Goal: Obtain resource: Obtain resource

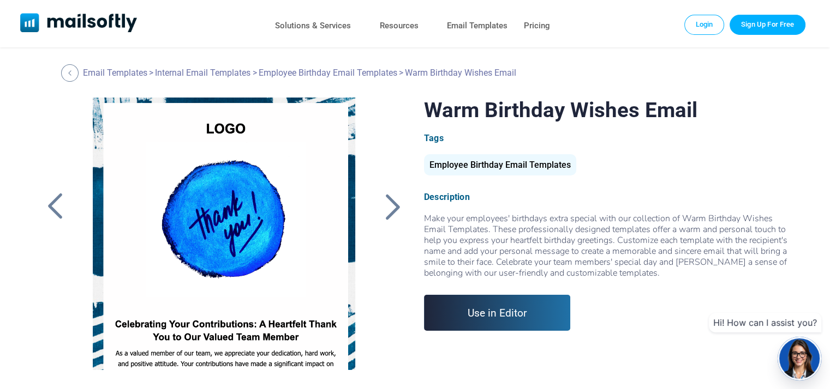
click at [122, 20] on link "Mailsoftly" at bounding box center [78, 23] width 117 height 21
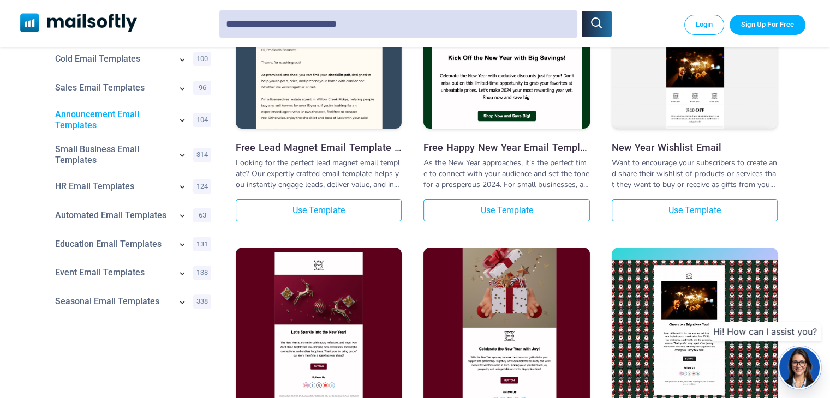
scroll to position [273, 0]
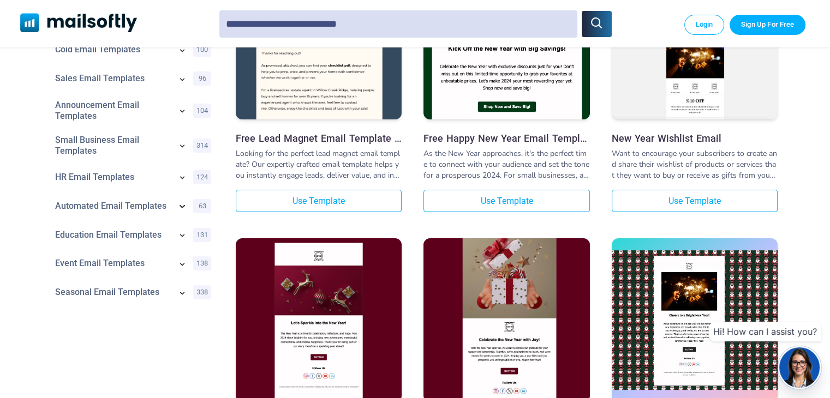
click at [183, 208] on icon at bounding box center [181, 206] width 5 height 3
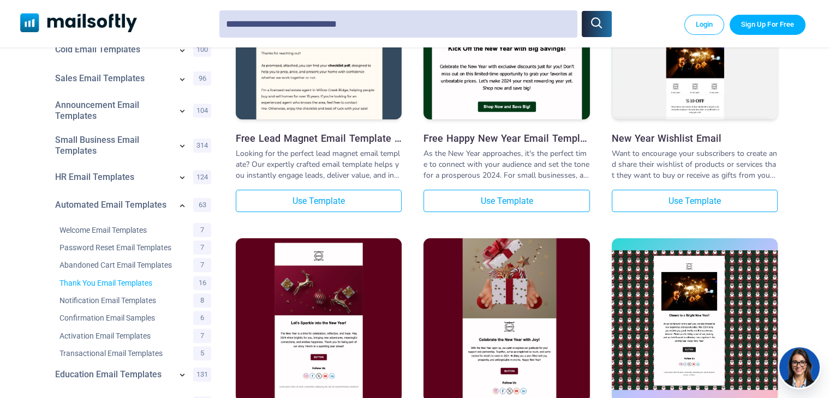
click at [129, 285] on link "Thank You Email Templates" at bounding box center [119, 283] width 120 height 11
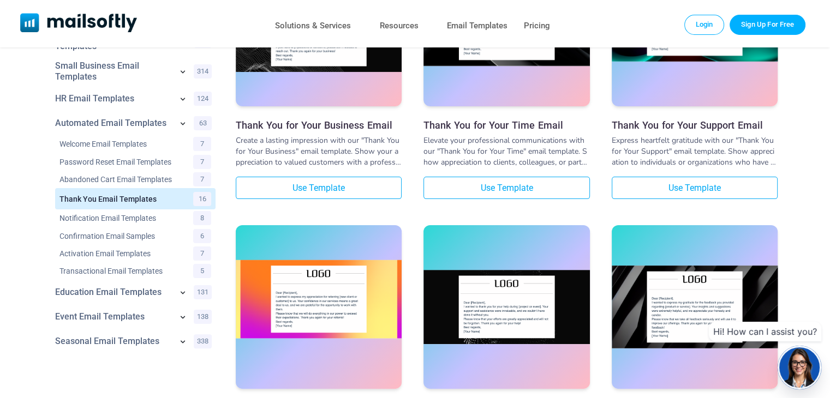
scroll to position [164, 0]
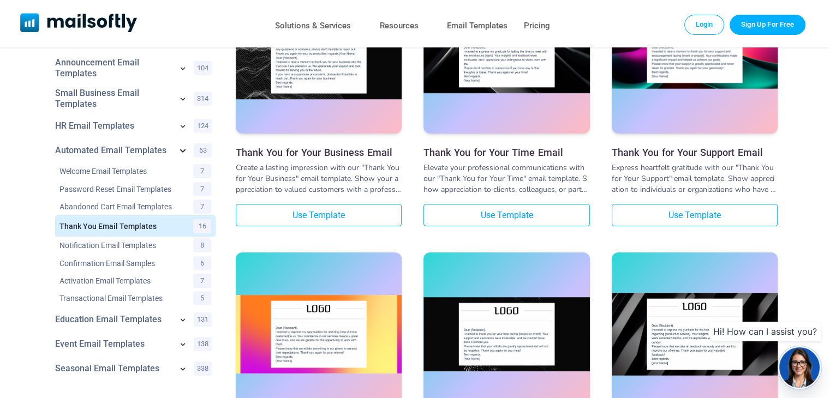
click at [187, 152] on icon at bounding box center [182, 150] width 13 height 13
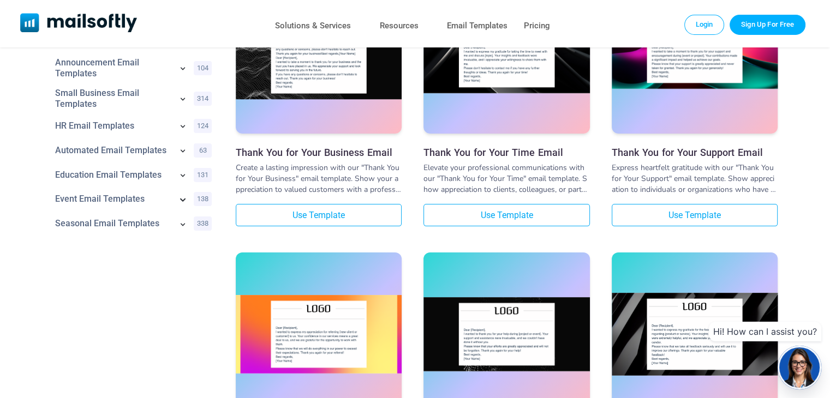
click at [180, 205] on icon at bounding box center [182, 199] width 13 height 13
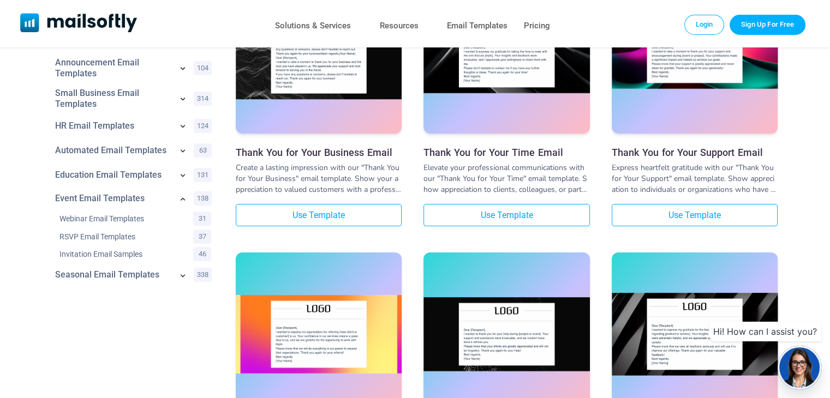
click at [180, 205] on icon at bounding box center [182, 199] width 11 height 11
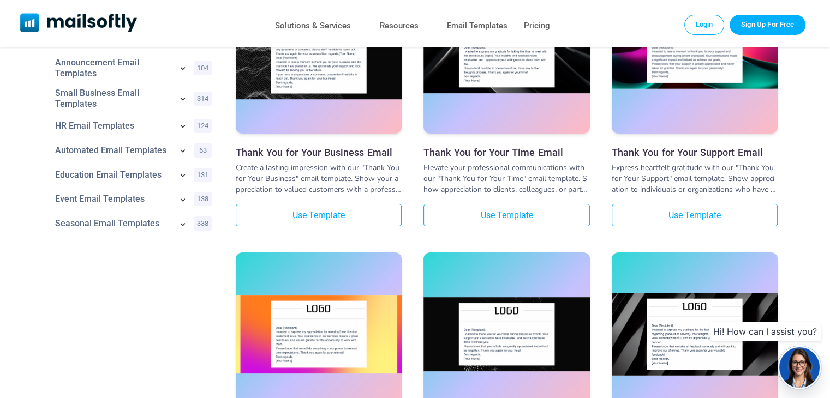
click at [184, 223] on icon at bounding box center [182, 224] width 11 height 11
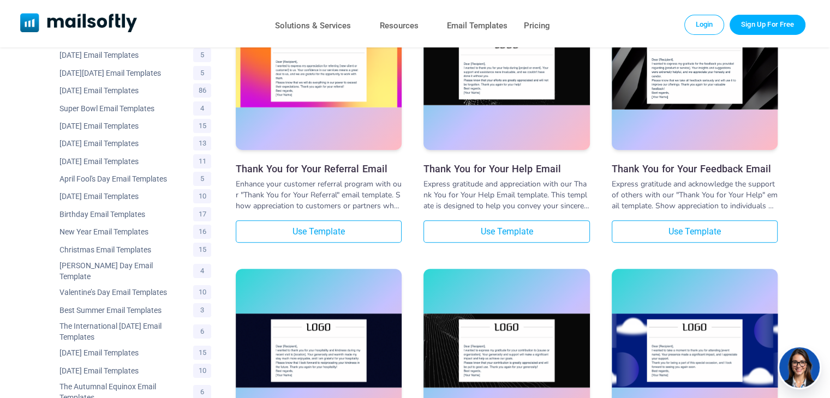
scroll to position [436, 0]
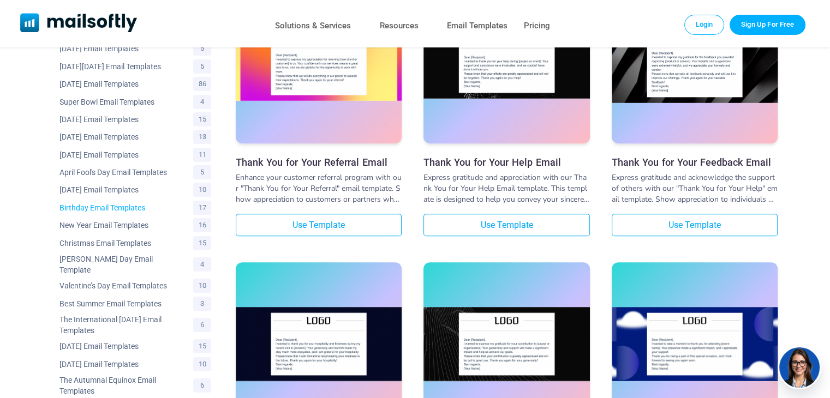
click at [118, 213] on link "Birthday Email Templates" at bounding box center [119, 207] width 120 height 11
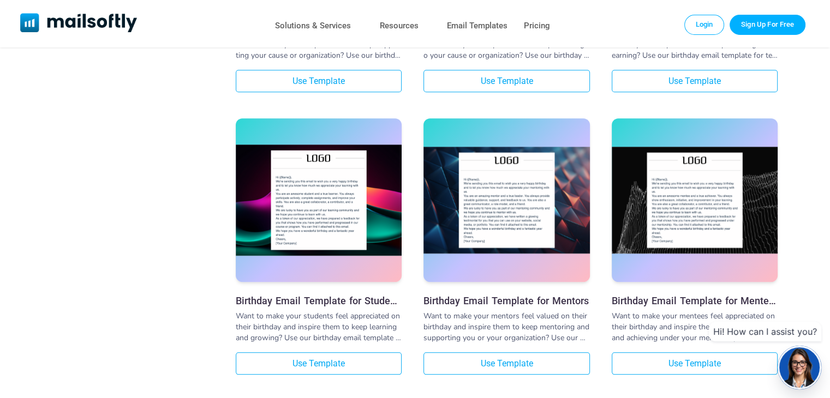
scroll to position [1473, 0]
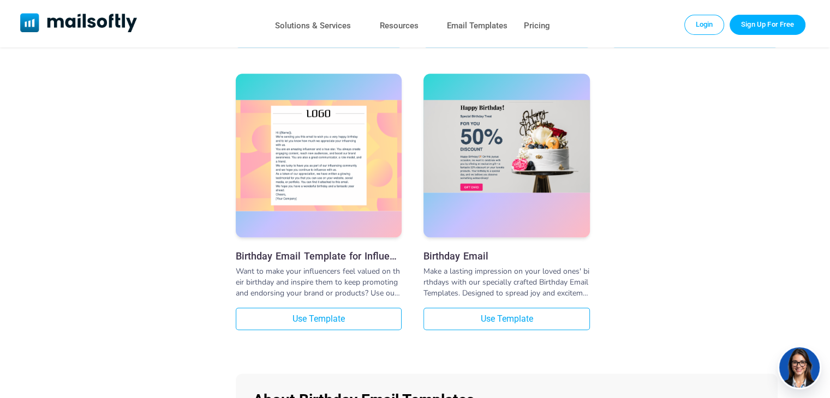
click at [516, 173] on img at bounding box center [506, 146] width 166 height 92
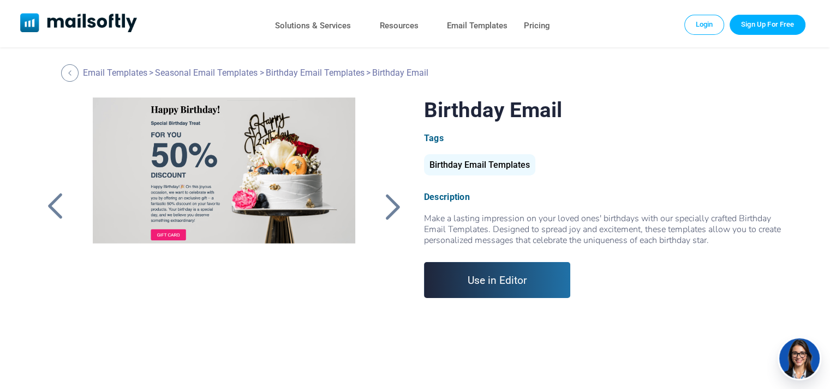
click at [216, 187] on div at bounding box center [224, 234] width 292 height 273
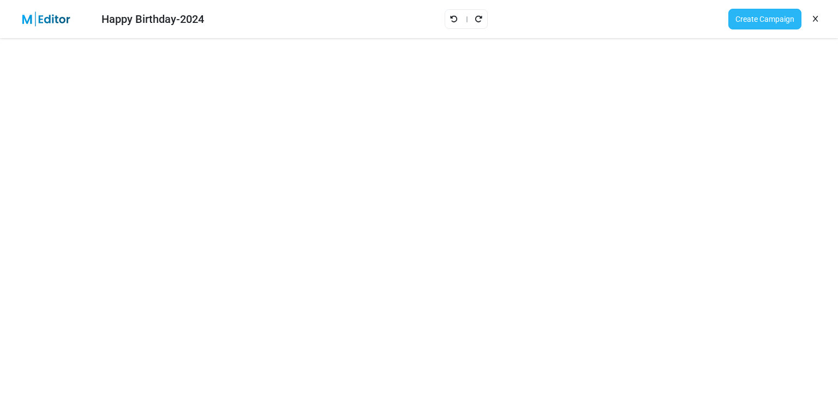
click at [757, 18] on link "Create Campaign" at bounding box center [764, 19] width 73 height 21
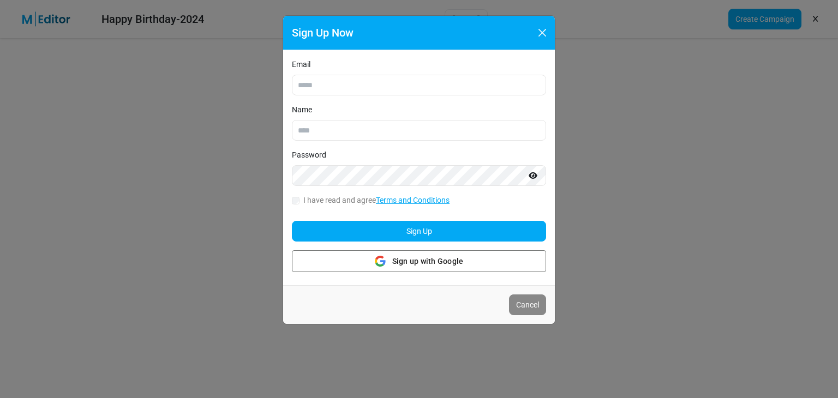
click at [526, 33] on div "Sign Up Now" at bounding box center [419, 33] width 272 height 34
click at [539, 31] on button "Close" at bounding box center [542, 33] width 16 height 16
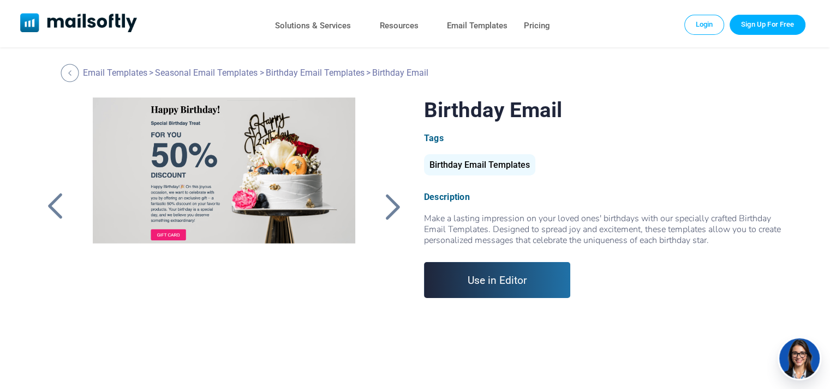
click at [73, 74] on div at bounding box center [70, 73] width 18 height 18
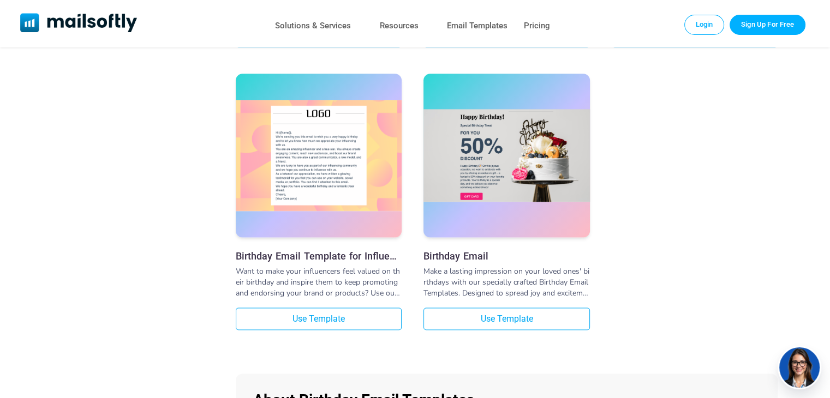
drag, startPoint x: 0, startPoint y: 0, endPoint x: 203, endPoint y: 147, distance: 250.7
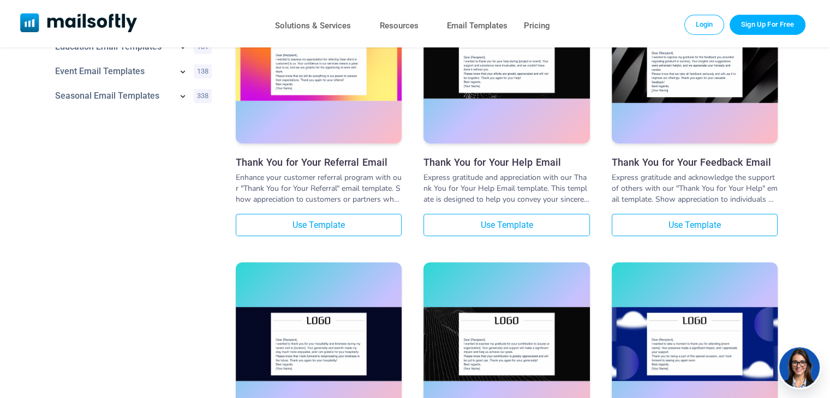
drag, startPoint x: 0, startPoint y: 0, endPoint x: 203, endPoint y: 147, distance: 250.7
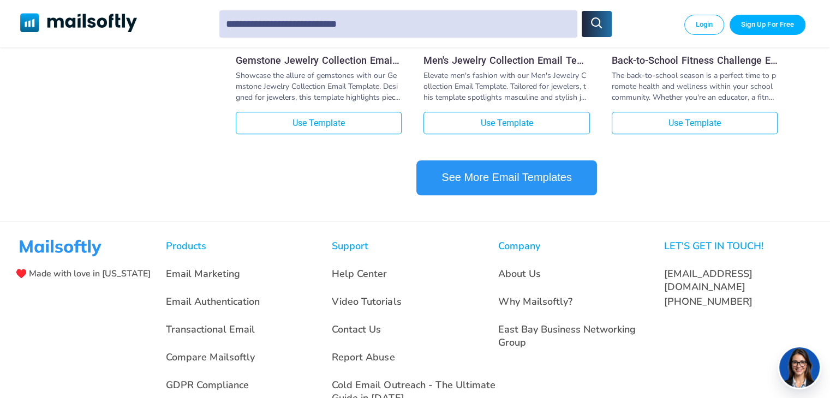
scroll to position [1200, 0]
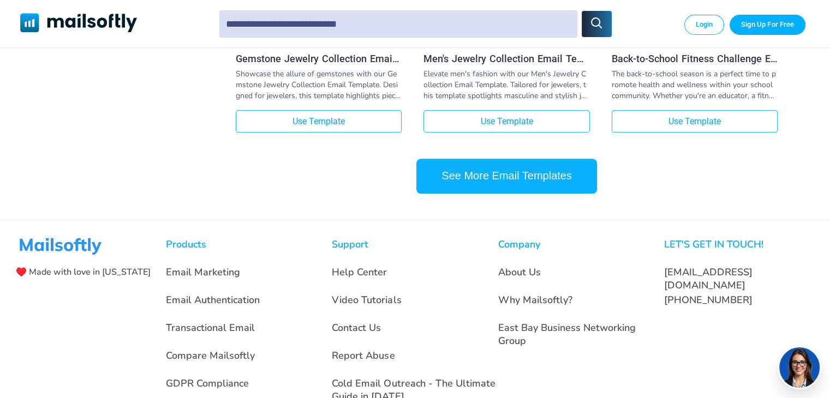
click at [482, 189] on button "See More Email Templates" at bounding box center [506, 176] width 181 height 35
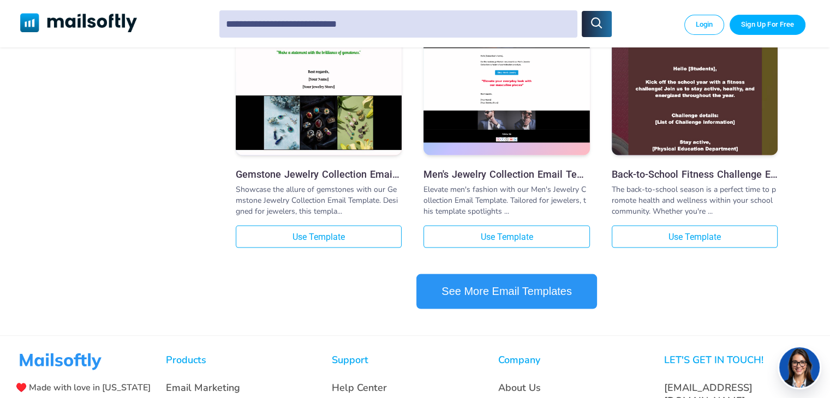
scroll to position [2390, 0]
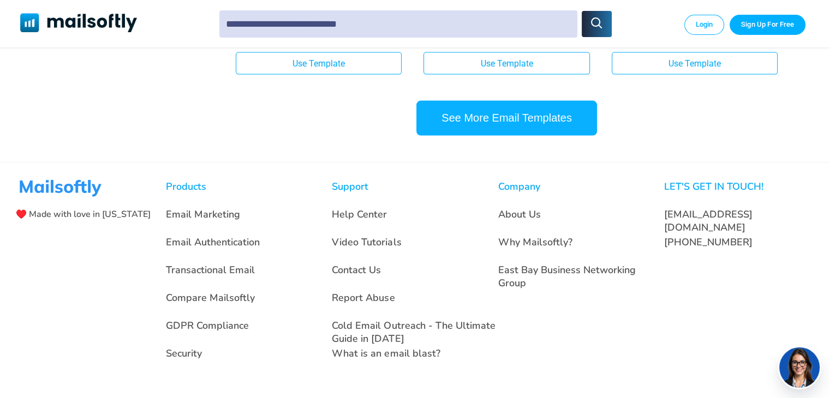
click at [521, 118] on button "See More Email Templates" at bounding box center [506, 118] width 181 height 35
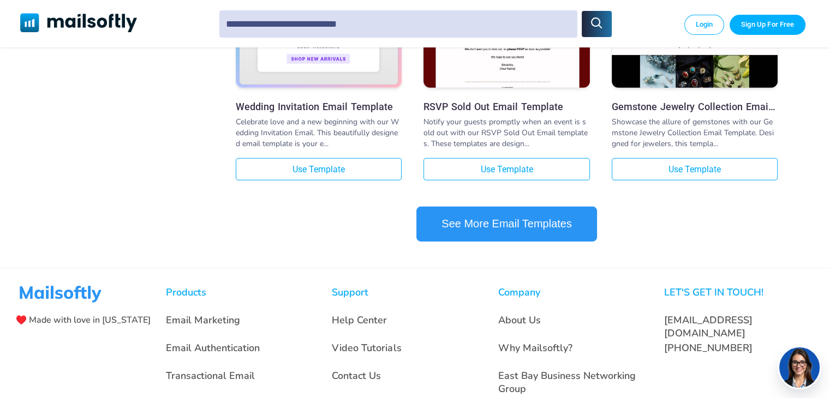
scroll to position [3481, 0]
